Goal: Task Accomplishment & Management: Use online tool/utility

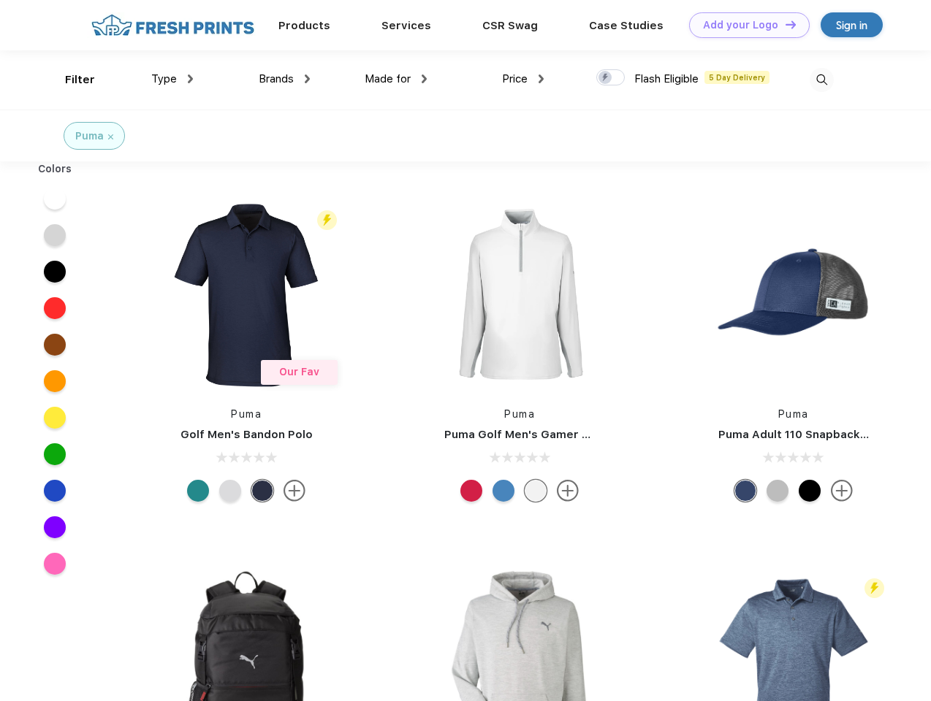
click at [744, 25] on link "Add your Logo Design Tool" at bounding box center [749, 25] width 121 height 26
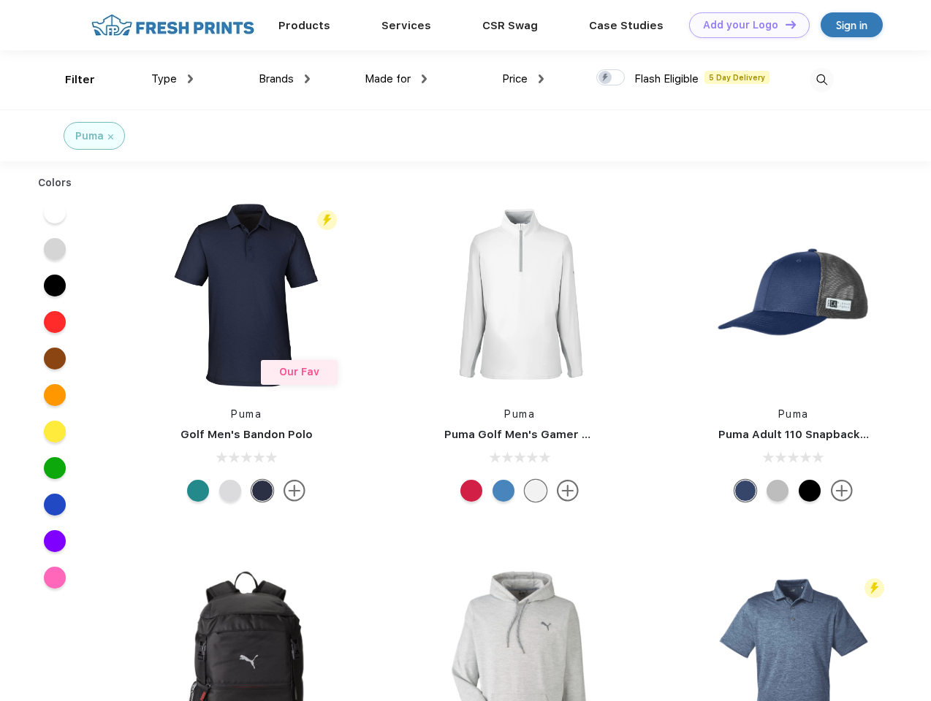
click at [0, 0] on div "Design Tool" at bounding box center [0, 0] width 0 height 0
click at [784, 24] on link "Add your Logo Design Tool" at bounding box center [749, 25] width 121 height 26
click at [70, 80] on div "Filter" at bounding box center [80, 80] width 30 height 17
click at [172, 79] on span "Type" at bounding box center [164, 78] width 26 height 13
click at [284, 79] on span "Brands" at bounding box center [276, 78] width 35 height 13
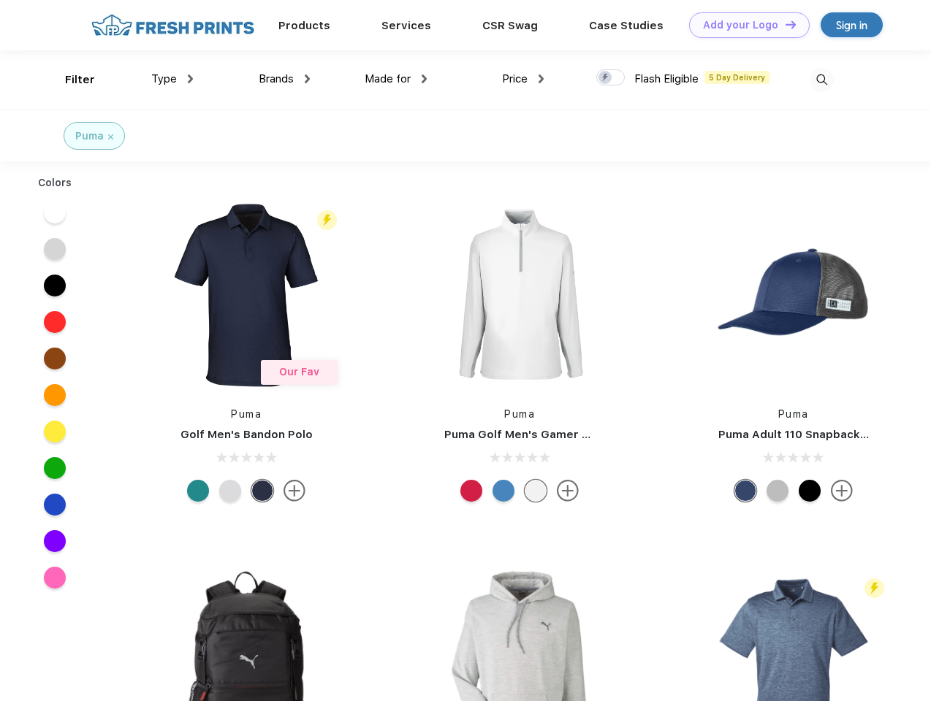
click at [396, 79] on span "Made for" at bounding box center [388, 78] width 46 height 13
click at [523, 79] on span "Price" at bounding box center [515, 78] width 26 height 13
click at [611, 78] on div at bounding box center [610, 77] width 28 height 16
click at [606, 78] on input "checkbox" at bounding box center [600, 73] width 9 height 9
click at [821, 80] on img at bounding box center [821, 80] width 24 height 24
